Goal: Transaction & Acquisition: Download file/media

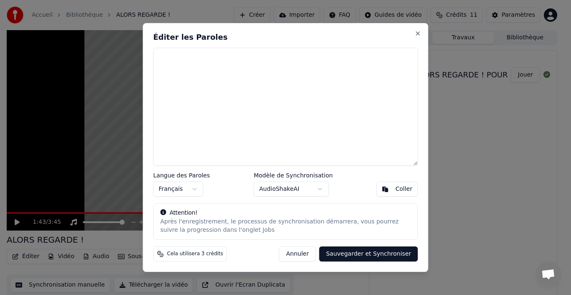
scroll to position [6, 0]
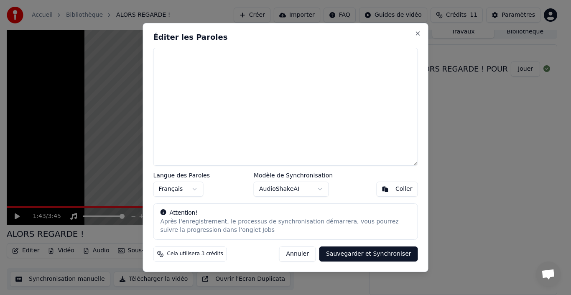
click at [184, 65] on textarea at bounding box center [285, 107] width 264 height 118
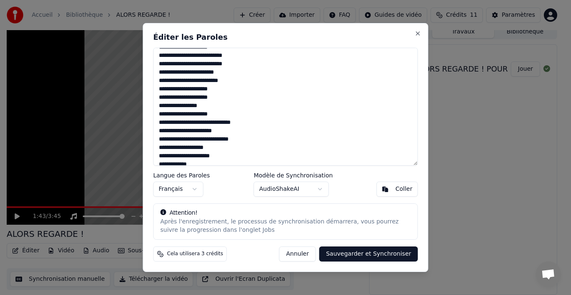
scroll to position [0, 0]
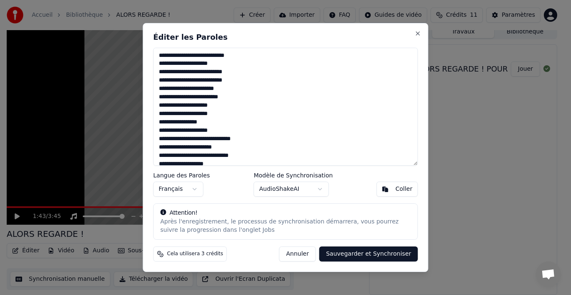
click at [185, 82] on textarea at bounding box center [285, 107] width 264 height 118
click at [178, 81] on textarea at bounding box center [285, 107] width 264 height 118
click at [190, 100] on textarea at bounding box center [285, 107] width 264 height 118
type textarea "**********"
click at [349, 253] on button "Sauvegarder et Synchroniser" at bounding box center [368, 253] width 99 height 15
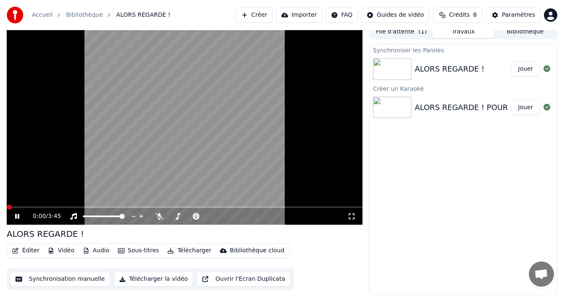
click at [7, 204] on span at bounding box center [9, 206] width 5 height 5
click at [18, 215] on icon at bounding box center [17, 215] width 4 height 5
click at [7, 204] on span at bounding box center [9, 206] width 5 height 5
click at [41, 277] on button "Synchronisation manuelle" at bounding box center [60, 278] width 100 height 15
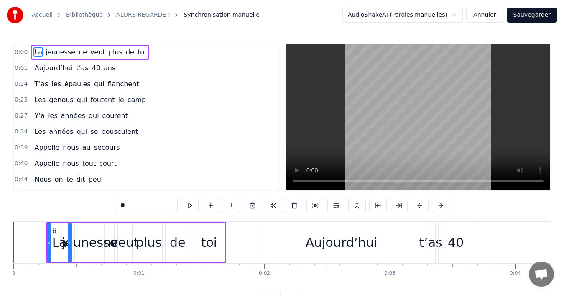
click at [18, 51] on span "0:00" at bounding box center [21, 52] width 13 height 8
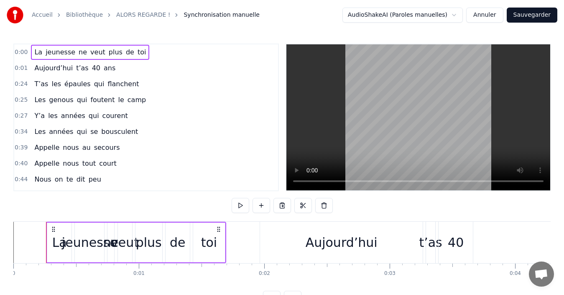
click at [26, 51] on div "0:00 La jeunesse ne veut plus de toi" at bounding box center [146, 52] width 264 height 16
click at [22, 49] on span "0:00" at bounding box center [21, 52] width 13 height 8
click at [17, 51] on span "0:00" at bounding box center [21, 52] width 13 height 8
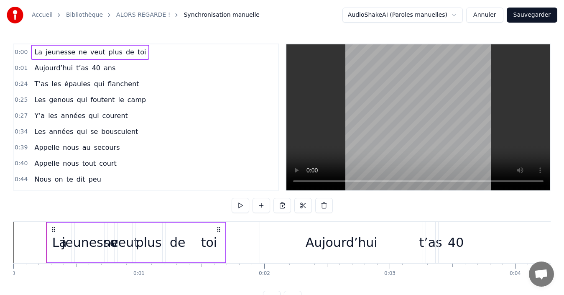
click at [18, 52] on html "Accueil Bibliothèque ALORS REGARDE ! Synchronisation manuelle AudioShakeAI (Par…" at bounding box center [282, 159] width 564 height 319
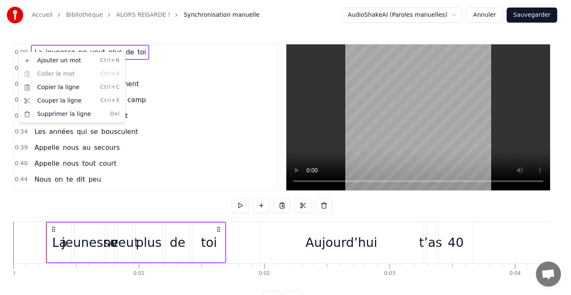
drag, startPoint x: 158, startPoint y: 59, endPoint x: 119, endPoint y: 50, distance: 39.9
click at [158, 58] on html "Accueil Bibliothèque ALORS REGARDE ! Synchronisation manuelle AudioShakeAI (Par…" at bounding box center [285, 159] width 571 height 319
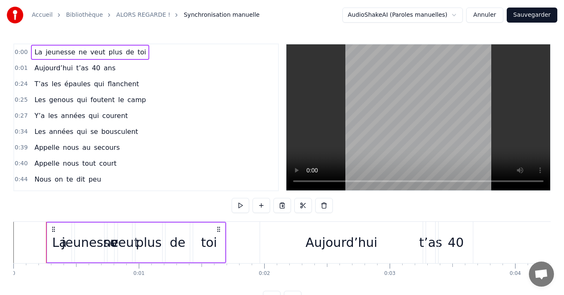
click at [21, 52] on span "0:00" at bounding box center [21, 52] width 13 height 8
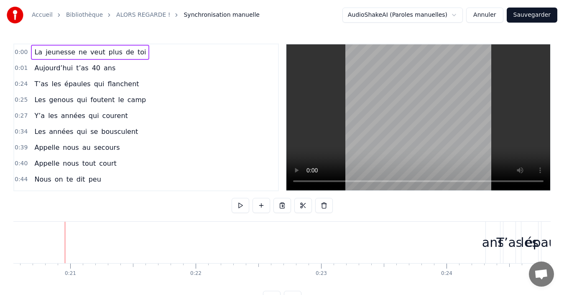
scroll to position [0, 2584]
click at [93, 54] on span "veut" at bounding box center [97, 52] width 17 height 10
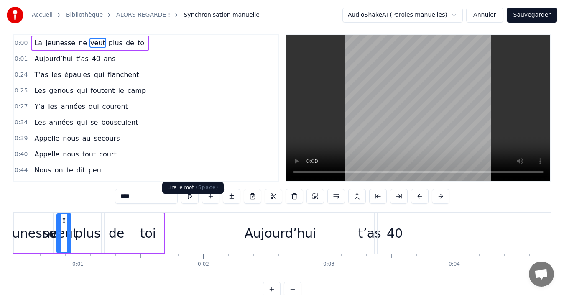
scroll to position [31, 0]
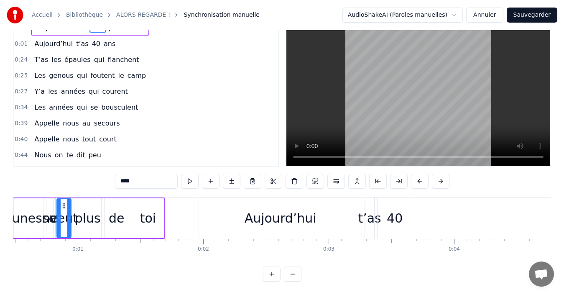
click at [57, 39] on span "Aujourd’hui" at bounding box center [53, 44] width 40 height 10
type input "**********"
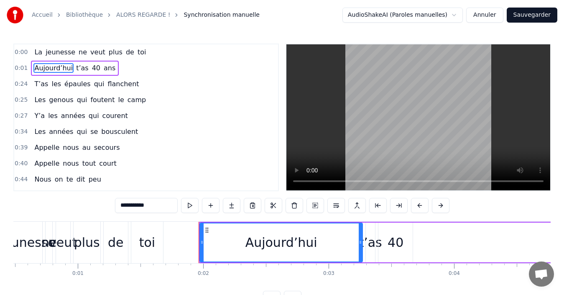
click at [23, 51] on span "0:00" at bounding box center [21, 52] width 13 height 8
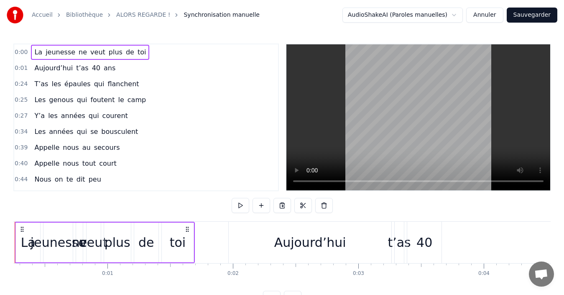
click at [23, 51] on span "0:00" at bounding box center [21, 52] width 13 height 8
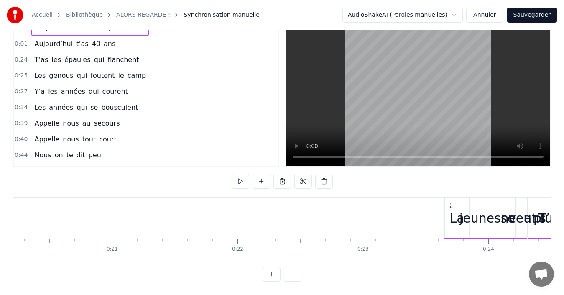
scroll to position [0, 2546]
drag, startPoint x: 53, startPoint y: 197, endPoint x: 450, endPoint y: 231, distance: 397.9
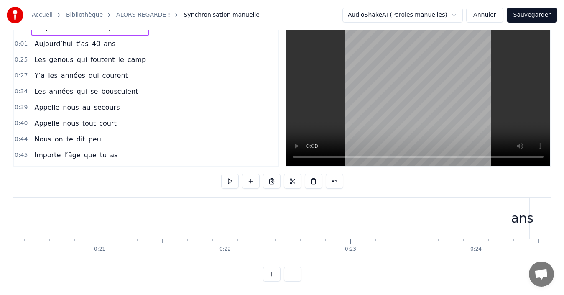
scroll to position [0, 0]
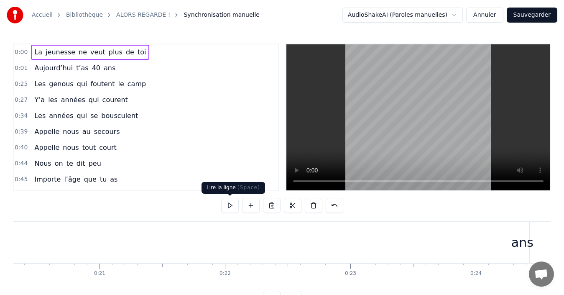
click at [229, 206] on button at bounding box center [230, 205] width 18 height 15
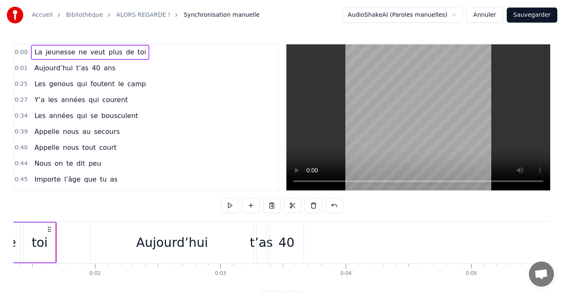
click at [63, 56] on span "jeunesse" at bounding box center [60, 52] width 31 height 10
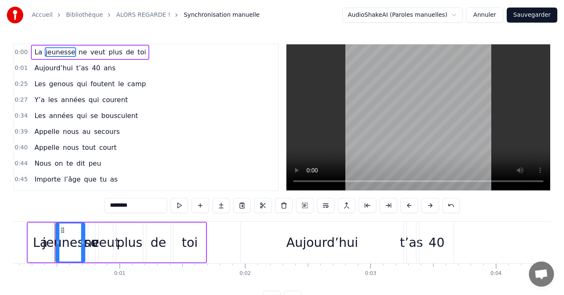
scroll to position [0, 18]
click at [33, 52] on span "La" at bounding box center [38, 52] width 10 height 10
type input "**"
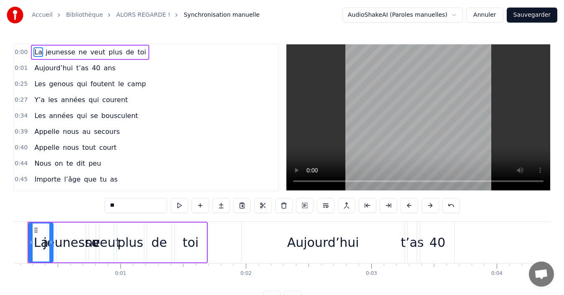
scroll to position [0, 0]
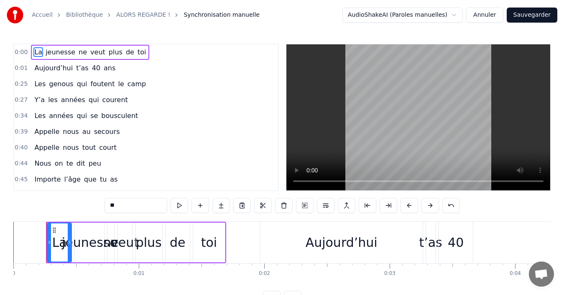
click at [22, 51] on span "0:00" at bounding box center [21, 52] width 13 height 8
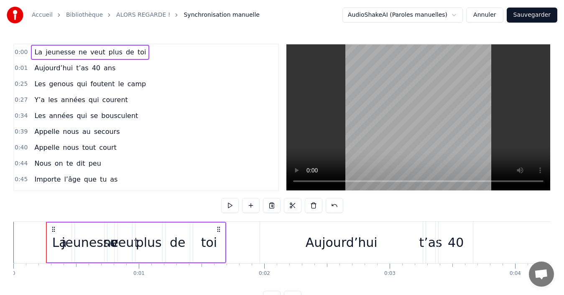
click at [20, 51] on span "0:00" at bounding box center [21, 52] width 13 height 8
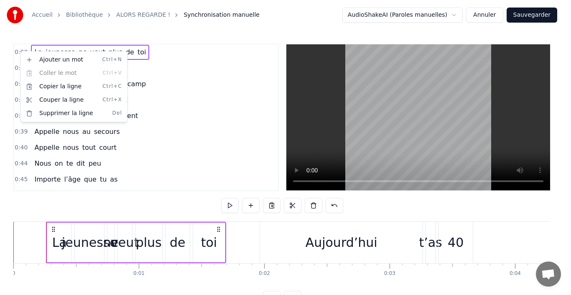
click at [20, 51] on html "Accueil Bibliothèque ALORS REGARDE ! Synchronisation manuelle AudioShakeAI (Par…" at bounding box center [285, 159] width 571 height 319
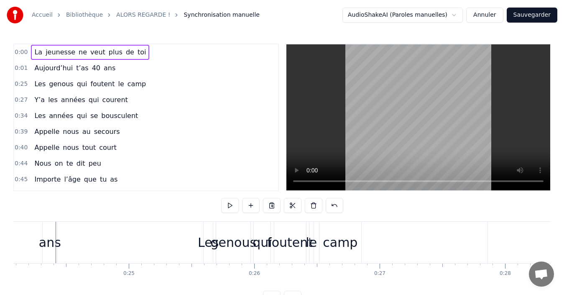
click at [462, 14] on html "Accueil Bibliothèque ALORS REGARDE ! Synchronisation manuelle AudioShakeAI (Par…" at bounding box center [282, 159] width 564 height 319
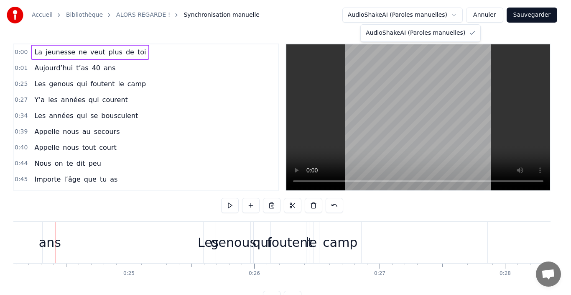
click at [15, 54] on html "Accueil Bibliothèque ALORS REGARDE ! Synchronisation manuelle AudioShakeAI (Par…" at bounding box center [285, 159] width 571 height 319
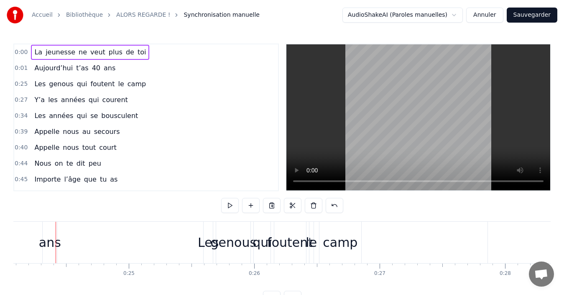
click at [18, 53] on span "0:00" at bounding box center [21, 52] width 13 height 8
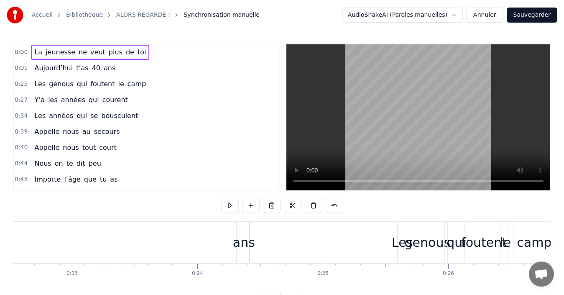
click at [18, 53] on span "0:00" at bounding box center [21, 52] width 13 height 8
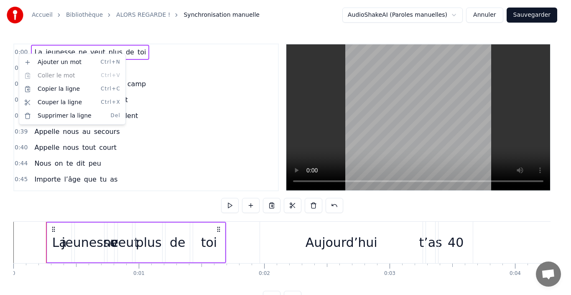
click at [18, 52] on html "Accueil Bibliothèque ALORS REGARDE ! Synchronisation manuelle AudioShakeAI (Par…" at bounding box center [285, 159] width 571 height 319
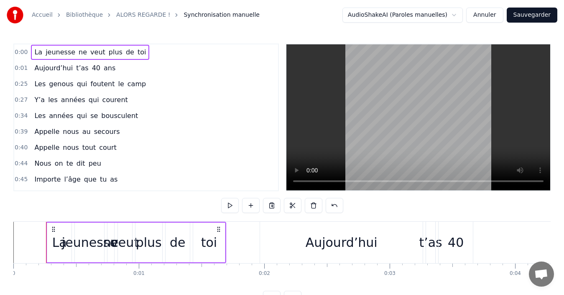
click at [18, 52] on span "0:00" at bounding box center [21, 52] width 13 height 8
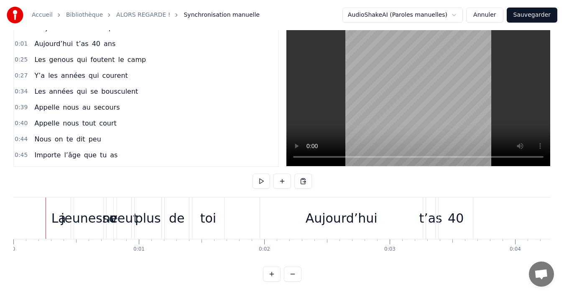
click at [58, 208] on div "La" at bounding box center [58, 217] width 15 height 19
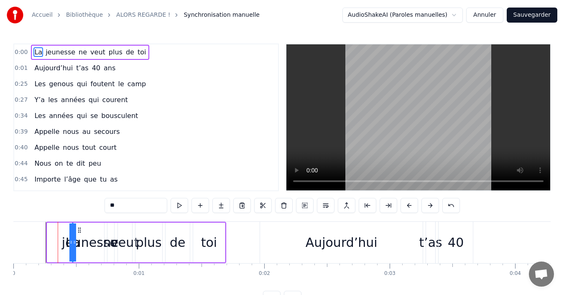
drag, startPoint x: 49, startPoint y: 240, endPoint x: 96, endPoint y: 244, distance: 47.0
click at [96, 244] on div "La jeunesse ne veut plus de toi" at bounding box center [136, 241] width 180 height 41
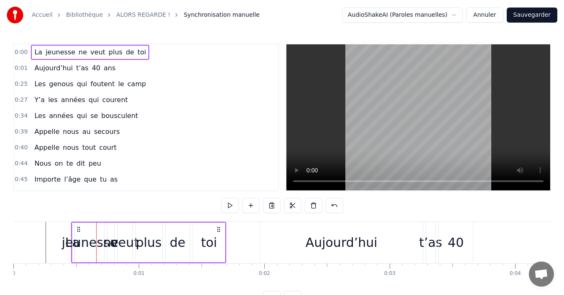
click at [73, 246] on div "jeunesse" at bounding box center [90, 242] width 56 height 19
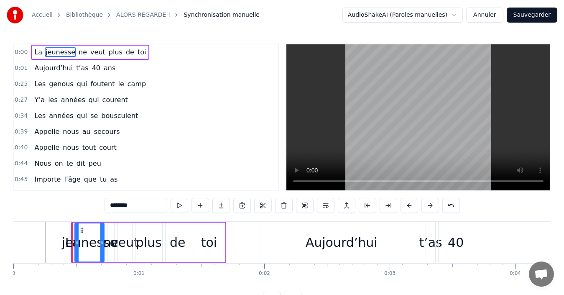
click at [73, 246] on div "jeunesse" at bounding box center [90, 242] width 56 height 19
drag, startPoint x: 76, startPoint y: 243, endPoint x: 46, endPoint y: 243, distance: 29.7
click at [46, 243] on icon at bounding box center [47, 242] width 3 height 7
click at [86, 246] on div "jeunesse" at bounding box center [75, 242] width 56 height 19
click at [86, 245] on div "jeunesse" at bounding box center [75, 242] width 56 height 19
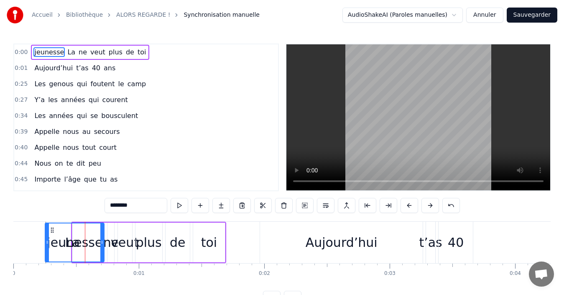
click at [124, 207] on input "********" at bounding box center [135, 205] width 63 height 15
click at [49, 53] on span "jeunesse" at bounding box center [48, 52] width 31 height 10
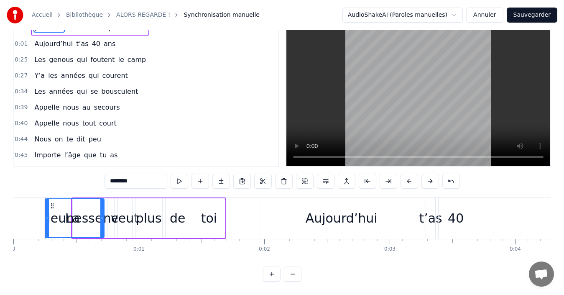
click at [274, 274] on button at bounding box center [272, 273] width 18 height 15
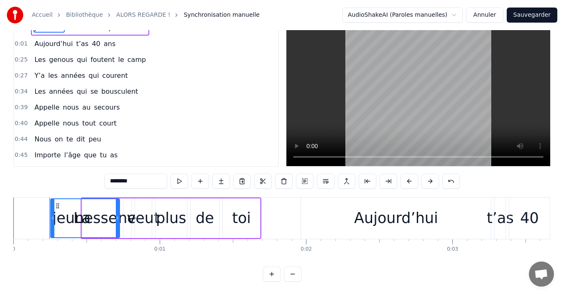
click at [274, 273] on button at bounding box center [272, 273] width 18 height 15
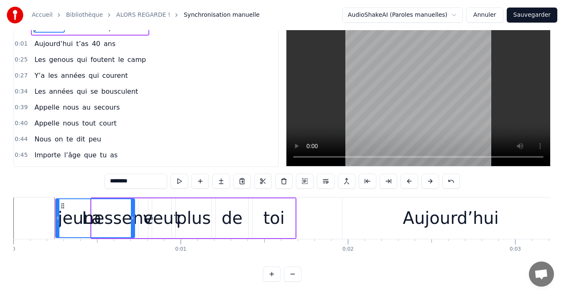
click at [274, 273] on button at bounding box center [272, 273] width 18 height 15
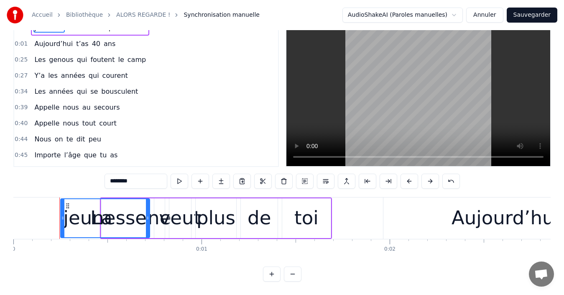
click at [274, 273] on button at bounding box center [272, 273] width 18 height 15
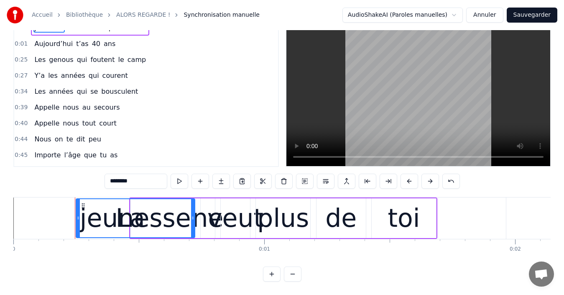
scroll to position [0, 0]
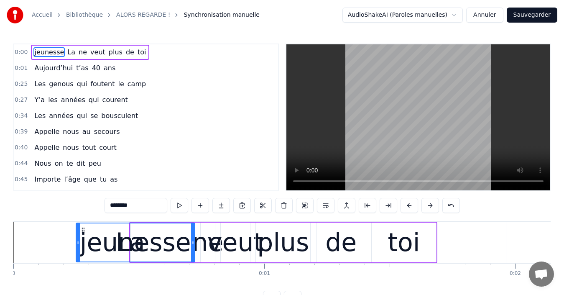
drag, startPoint x: 62, startPoint y: 55, endPoint x: 36, endPoint y: 54, distance: 26.3
click at [36, 54] on div "jeunesse La ne veut plus de toi" at bounding box center [90, 52] width 118 height 15
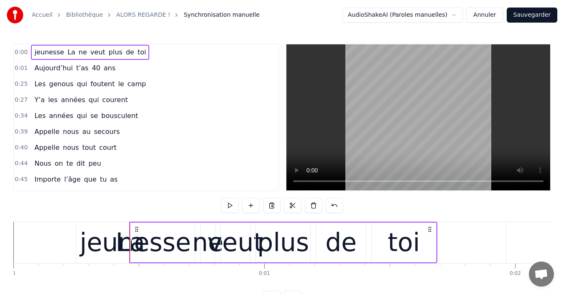
drag, startPoint x: 64, startPoint y: 53, endPoint x: 38, endPoint y: 51, distance: 26.4
click at [38, 51] on div "jeunesse La ne veut plus de toi" at bounding box center [90, 52] width 118 height 15
drag, startPoint x: 64, startPoint y: 54, endPoint x: 39, endPoint y: 51, distance: 25.7
click at [39, 51] on div "jeunesse La ne veut plus de toi" at bounding box center [90, 52] width 118 height 15
click at [231, 203] on button at bounding box center [230, 205] width 18 height 15
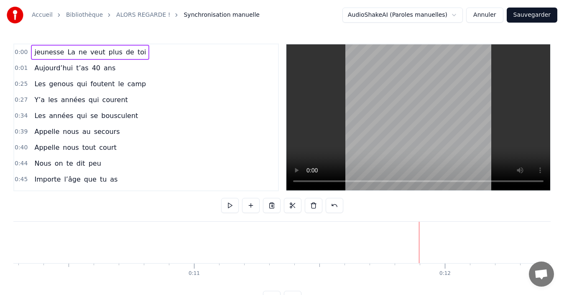
drag, startPoint x: 66, startPoint y: 53, endPoint x: 41, endPoint y: 49, distance: 24.9
click at [41, 49] on div "jeunesse La ne veut plus de toi" at bounding box center [90, 52] width 118 height 15
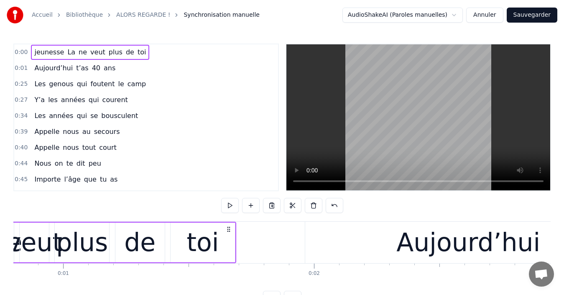
scroll to position [0, 74]
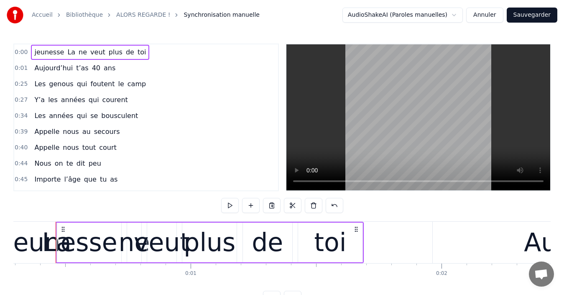
drag, startPoint x: 57, startPoint y: 247, endPoint x: 16, endPoint y: 245, distance: 41.4
click at [56, 245] on div "jeunesse La ne veut plus de toi" at bounding box center [210, 241] width 308 height 41
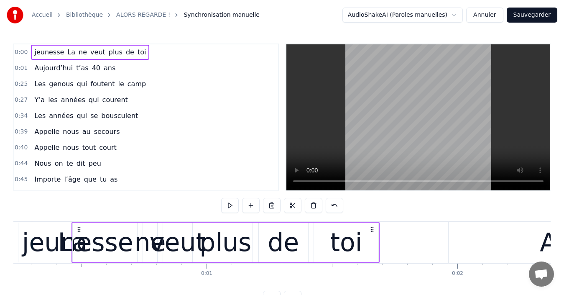
scroll to position [0, 34]
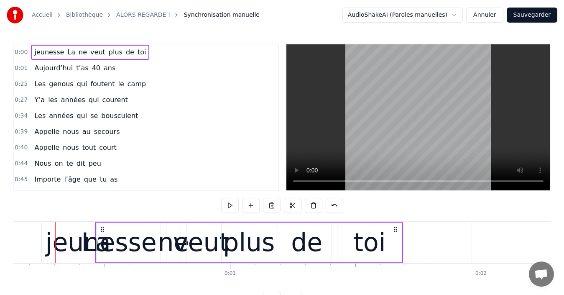
click at [96, 243] on div "La" at bounding box center [95, 242] width 29 height 38
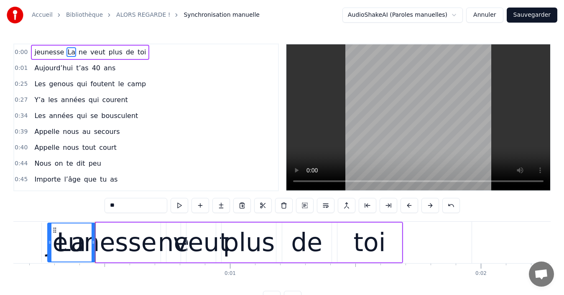
drag, startPoint x: 97, startPoint y: 250, endPoint x: 48, endPoint y: 245, distance: 48.7
click at [48, 245] on div at bounding box center [49, 242] width 3 height 38
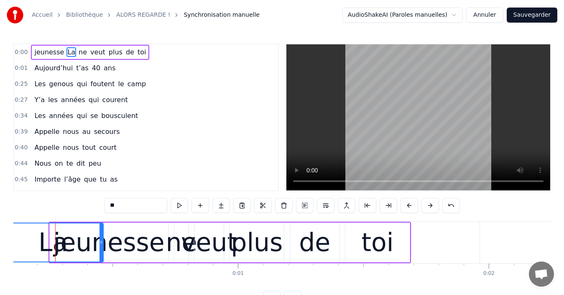
drag, startPoint x: 57, startPoint y: 245, endPoint x: 5, endPoint y: 239, distance: 53.1
click at [5, 239] on div "Accueil Bibliothèque ALORS REGARDE ! Synchronisation manuelle AudioShakeAI (Par…" at bounding box center [282, 152] width 564 height 305
click at [178, 145] on div "0:40 Appelle nous tout court" at bounding box center [146, 148] width 264 height 16
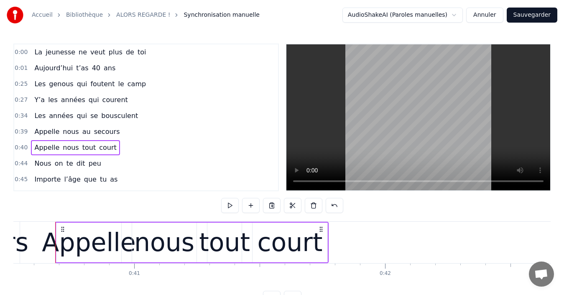
click at [19, 54] on span "0:00" at bounding box center [21, 52] width 13 height 8
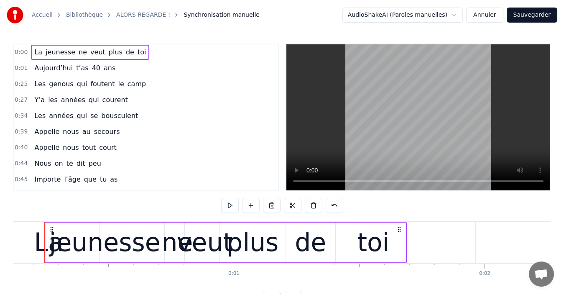
scroll to position [0, 19]
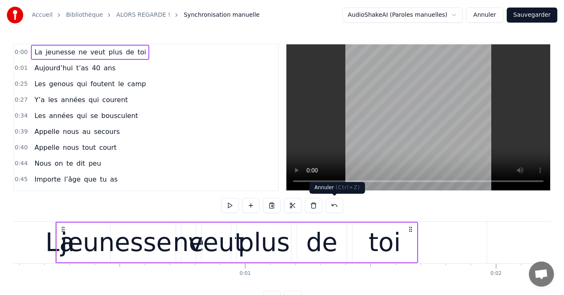
click at [335, 206] on button at bounding box center [334, 205] width 18 height 15
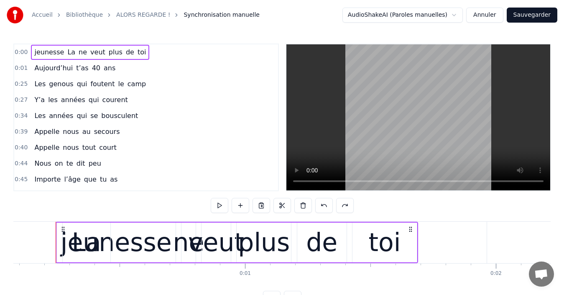
click at [335, 206] on div at bounding box center [282, 205] width 143 height 15
click at [325, 204] on button at bounding box center [324, 205] width 18 height 15
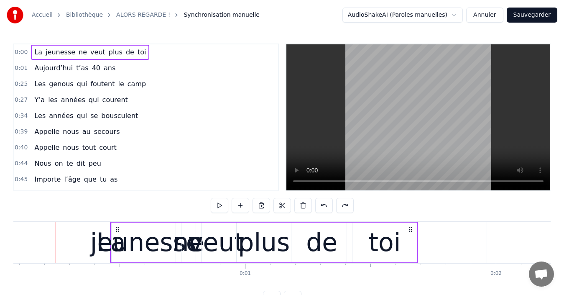
click at [325, 204] on button at bounding box center [324, 205] width 18 height 15
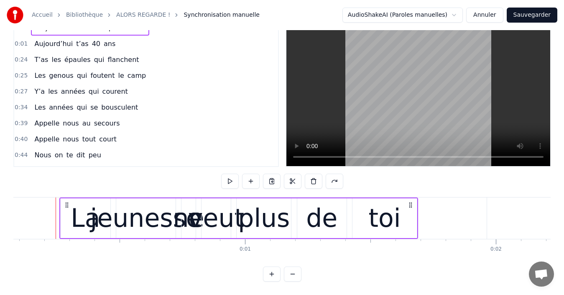
scroll to position [0, 0]
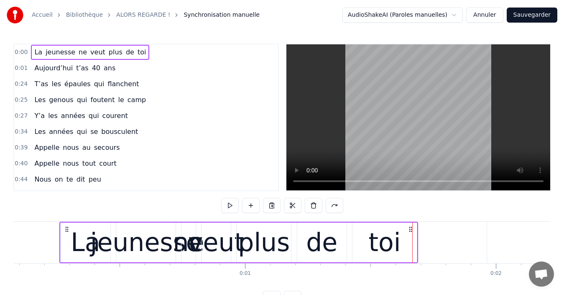
click at [68, 226] on icon at bounding box center [67, 229] width 7 height 7
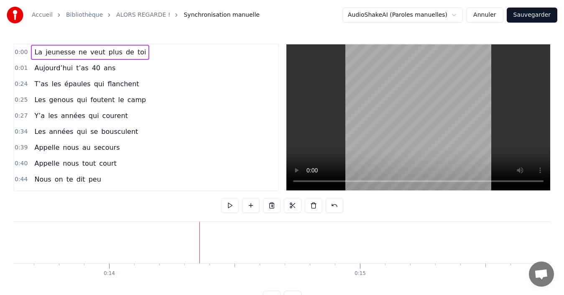
scroll to position [0, 3415]
click at [141, 16] on link "ALORS REGARDE !" at bounding box center [143, 15] width 54 height 8
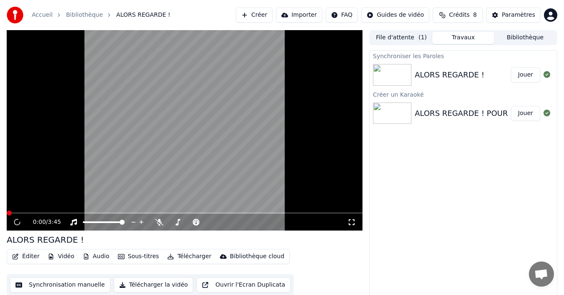
click at [440, 74] on div "ALORS REGARDE !" at bounding box center [448, 75] width 69 height 12
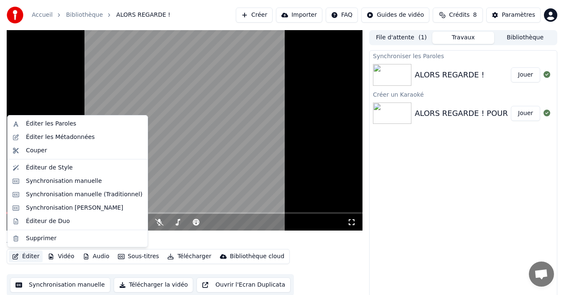
click at [32, 253] on button "Éditer" at bounding box center [26, 256] width 34 height 12
click at [55, 121] on div "Éditer les Paroles" at bounding box center [51, 123] width 50 height 8
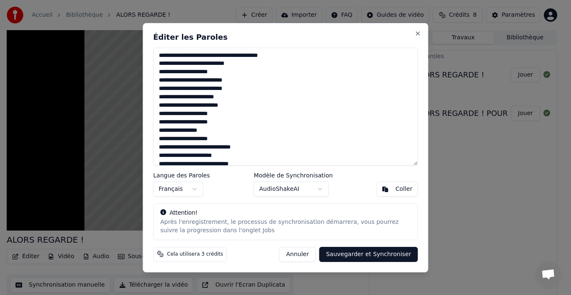
click at [336, 251] on button "Sauvegarder et Synchroniser" at bounding box center [368, 253] width 99 height 15
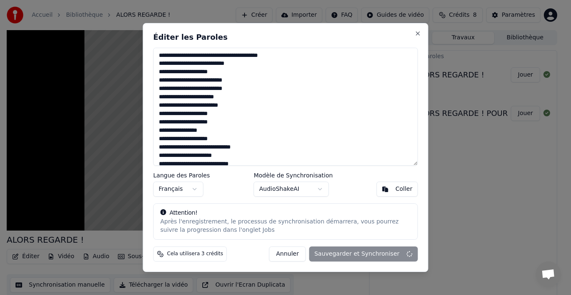
type textarea "**********"
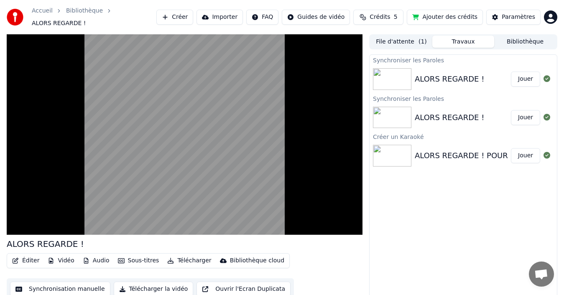
click at [431, 73] on div "ALORS REGARDE !" at bounding box center [448, 79] width 69 height 12
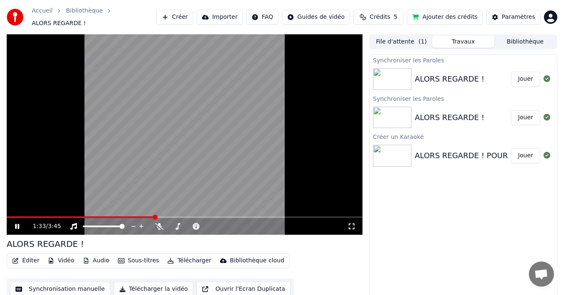
click at [18, 223] on icon at bounding box center [22, 226] width 19 height 7
click at [7, 215] on span at bounding box center [9, 216] width 5 height 5
click at [20, 223] on icon at bounding box center [22, 226] width 19 height 7
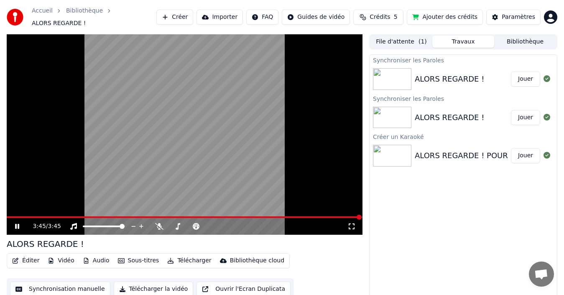
click at [17, 223] on icon at bounding box center [22, 226] width 19 height 7
click at [461, 18] on button "Ajouter des crédits" at bounding box center [445, 17] width 76 height 15
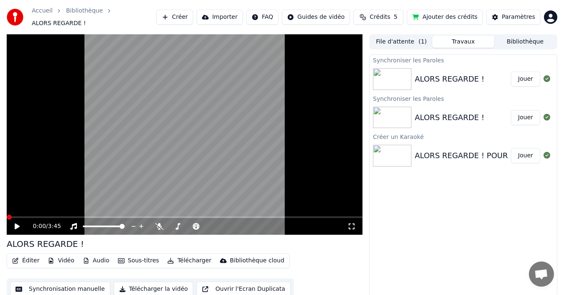
click at [7, 214] on span at bounding box center [9, 216] width 5 height 5
click at [17, 223] on icon at bounding box center [17, 226] width 5 height 6
click at [350, 224] on icon at bounding box center [351, 226] width 8 height 7
click at [73, 192] on video at bounding box center [185, 134] width 356 height 200
click at [7, 214] on span at bounding box center [9, 216] width 5 height 5
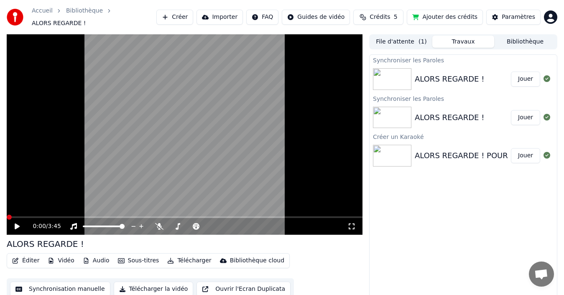
click at [16, 224] on icon at bounding box center [17, 226] width 5 height 6
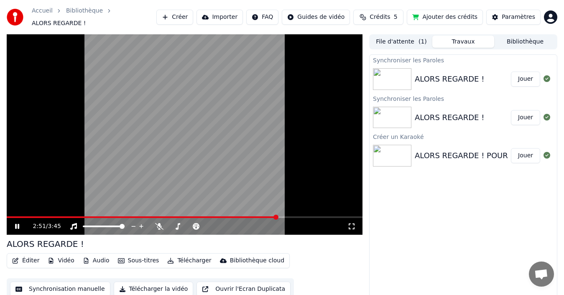
click at [171, 145] on video at bounding box center [185, 134] width 356 height 200
click at [182, 257] on button "Télécharger" at bounding box center [189, 260] width 51 height 12
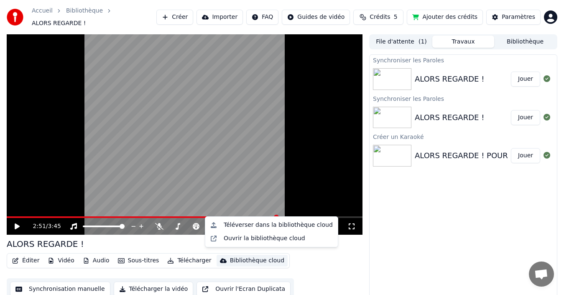
click at [315, 257] on div "Éditer Vidéo Audio Sous-titres Télécharger Bibliothèque cloud Synchronisation m…" at bounding box center [185, 276] width 356 height 47
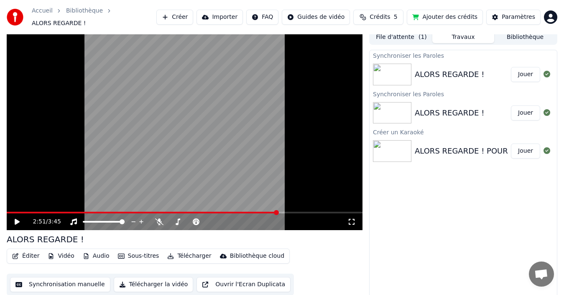
scroll to position [6, 0]
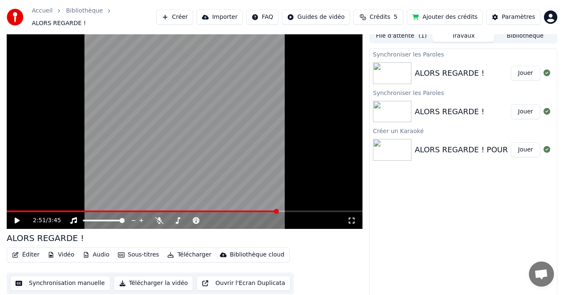
click at [148, 279] on button "Télécharger la vidéo" at bounding box center [154, 282] width 80 height 15
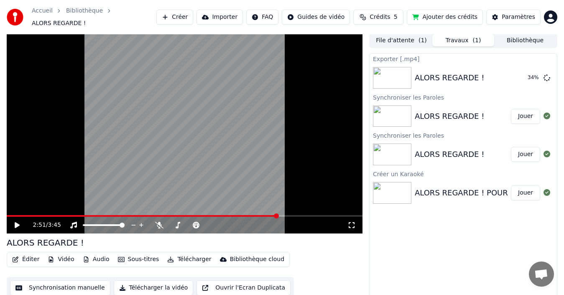
scroll to position [0, 0]
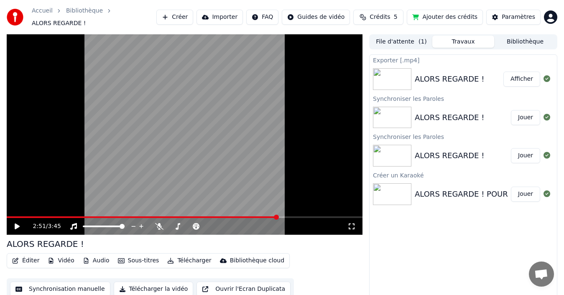
click at [525, 78] on button "Afficher" at bounding box center [521, 78] width 37 height 15
click at [150, 213] on div "Chœurs Chœurs" at bounding box center [161, 209] width 30 height 12
click at [147, 209] on div "Chœurs Chœurs" at bounding box center [161, 209] width 30 height 12
click at [166, 216] on span at bounding box center [86, 217] width 159 height 2
click at [177, 216] on span at bounding box center [185, 217] width 356 height 2
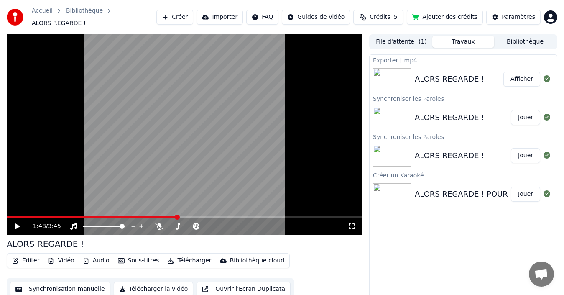
click at [15, 223] on icon at bounding box center [17, 226] width 5 height 6
click at [15, 223] on icon at bounding box center [22, 226] width 19 height 7
click at [21, 223] on icon at bounding box center [22, 226] width 19 height 7
click at [15, 223] on icon at bounding box center [17, 226] width 5 height 6
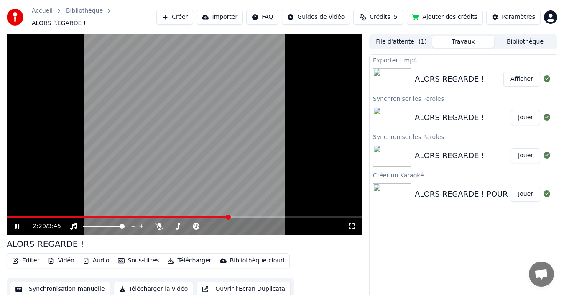
click at [16, 224] on icon at bounding box center [17, 226] width 4 height 5
click at [17, 223] on icon at bounding box center [22, 226] width 19 height 7
click at [15, 224] on icon at bounding box center [17, 226] width 4 height 5
click at [20, 223] on icon at bounding box center [22, 226] width 19 height 7
click at [18, 223] on icon at bounding box center [22, 226] width 19 height 7
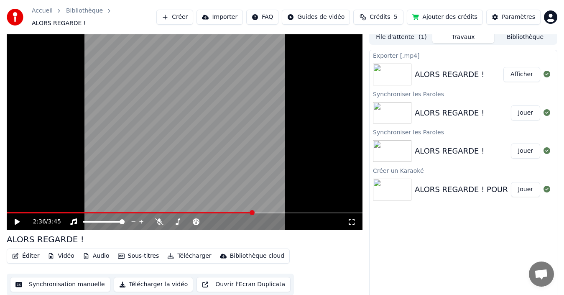
scroll to position [6, 0]
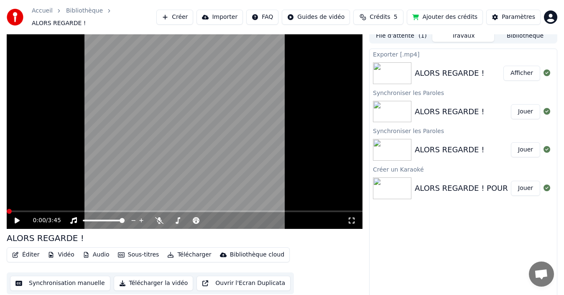
click at [7, 212] on span at bounding box center [9, 210] width 5 height 5
click at [16, 219] on div "0:00 / 3:45" at bounding box center [184, 220] width 349 height 8
click at [15, 217] on icon at bounding box center [22, 220] width 19 height 7
click at [20, 217] on icon at bounding box center [22, 220] width 19 height 7
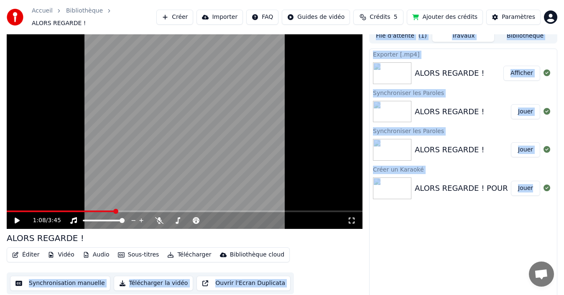
drag, startPoint x: 110, startPoint y: 206, endPoint x: 4, endPoint y: 203, distance: 106.6
click at [7, 208] on span at bounding box center [9, 210] width 5 height 5
click at [18, 217] on icon at bounding box center [17, 220] width 5 height 6
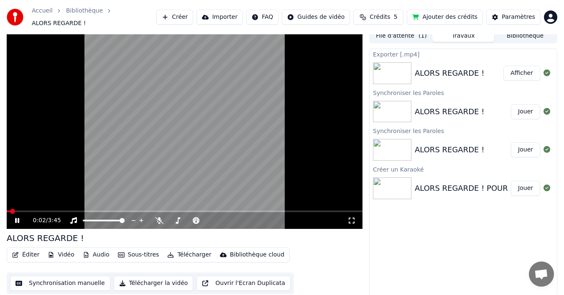
click at [351, 217] on icon at bounding box center [351, 220] width 8 height 7
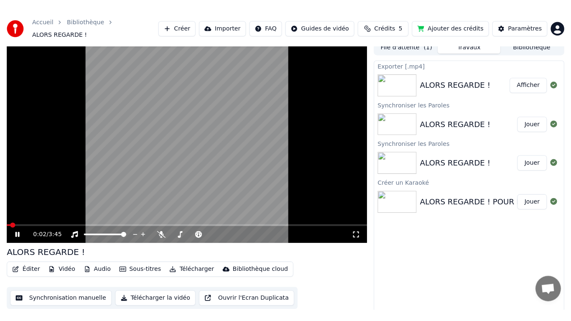
scroll to position [2, 0]
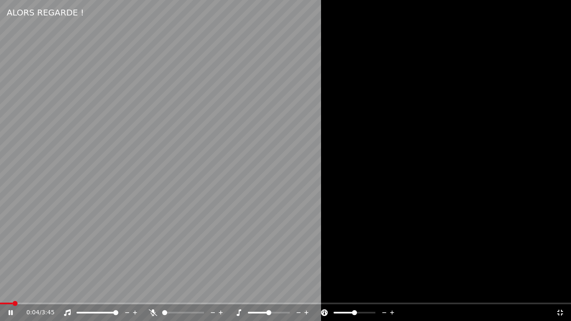
click at [560, 294] on icon at bounding box center [560, 312] width 8 height 7
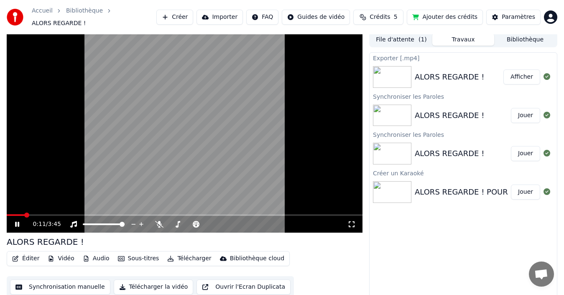
click at [350, 221] on icon at bounding box center [351, 224] width 8 height 7
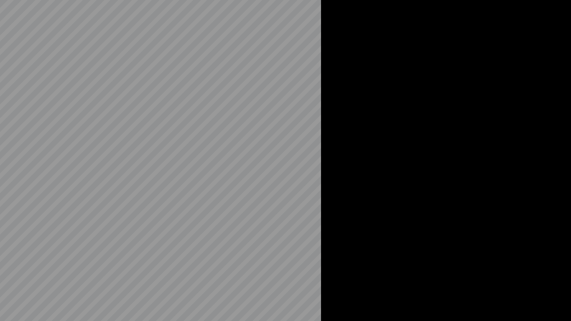
click at [348, 226] on div at bounding box center [285, 160] width 571 height 321
